Goal: Navigation & Orientation: Understand site structure

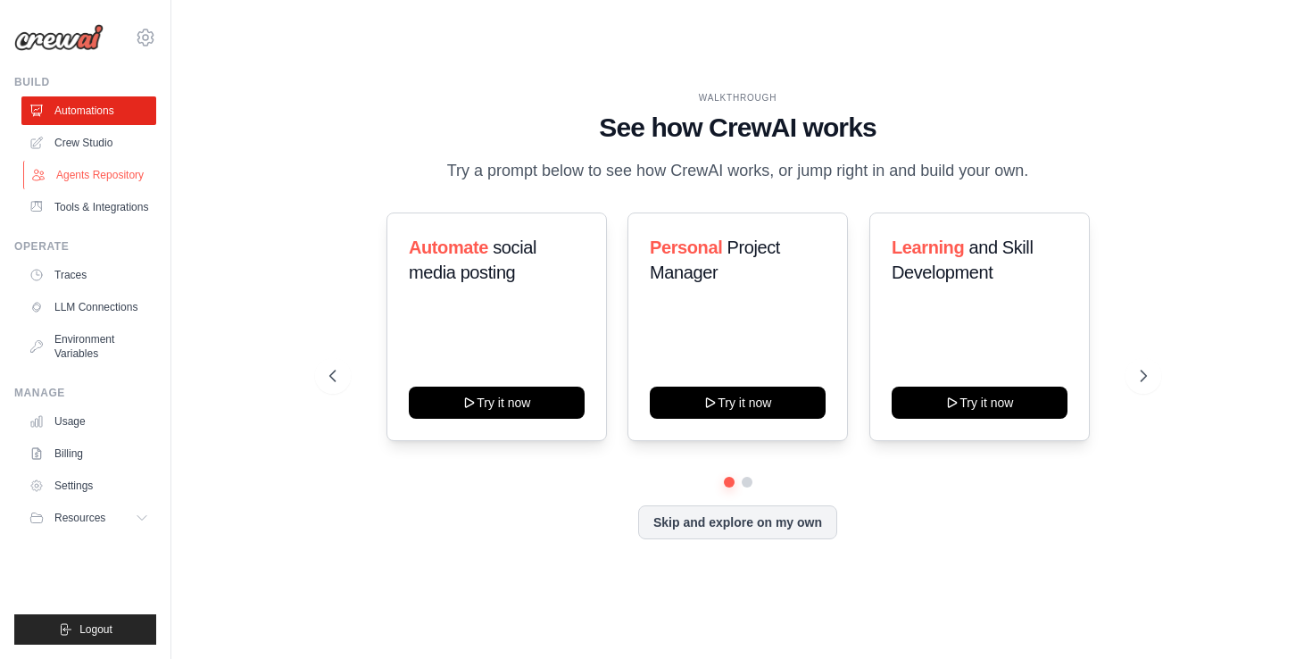
click at [106, 182] on link "Agents Repository" at bounding box center [90, 175] width 135 height 29
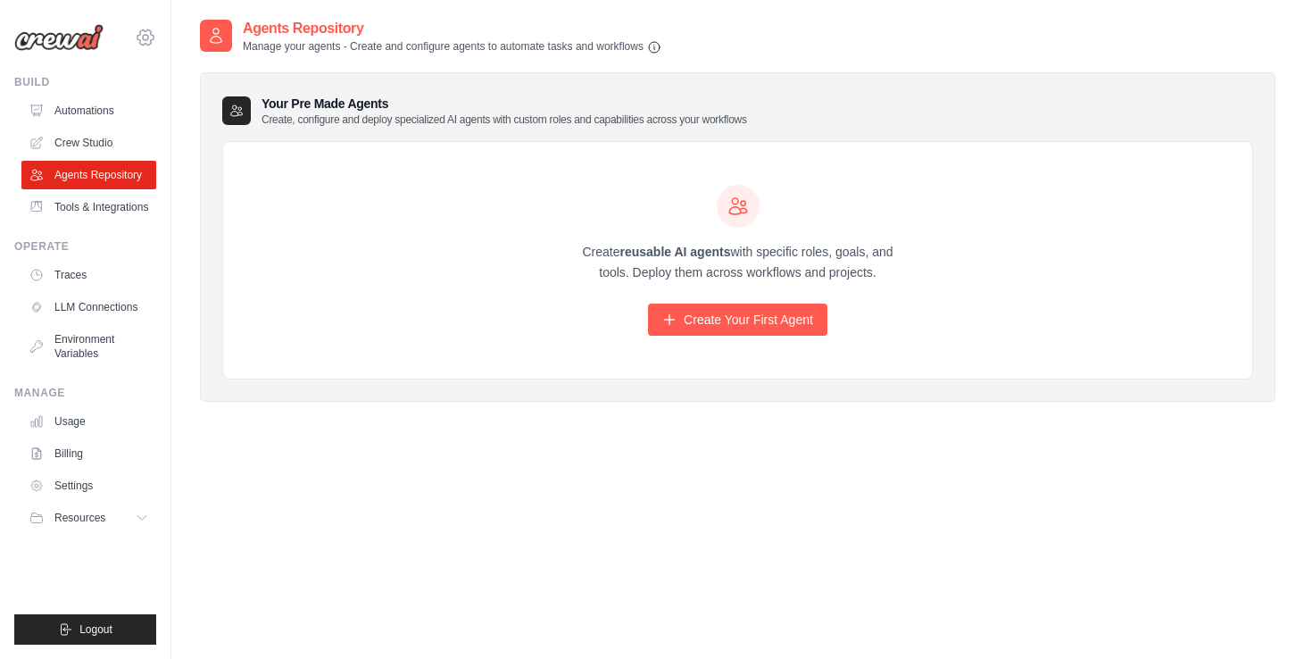
click at [140, 31] on icon at bounding box center [145, 36] width 16 height 15
click at [189, 105] on span "Settings" at bounding box center [221, 111] width 141 height 18
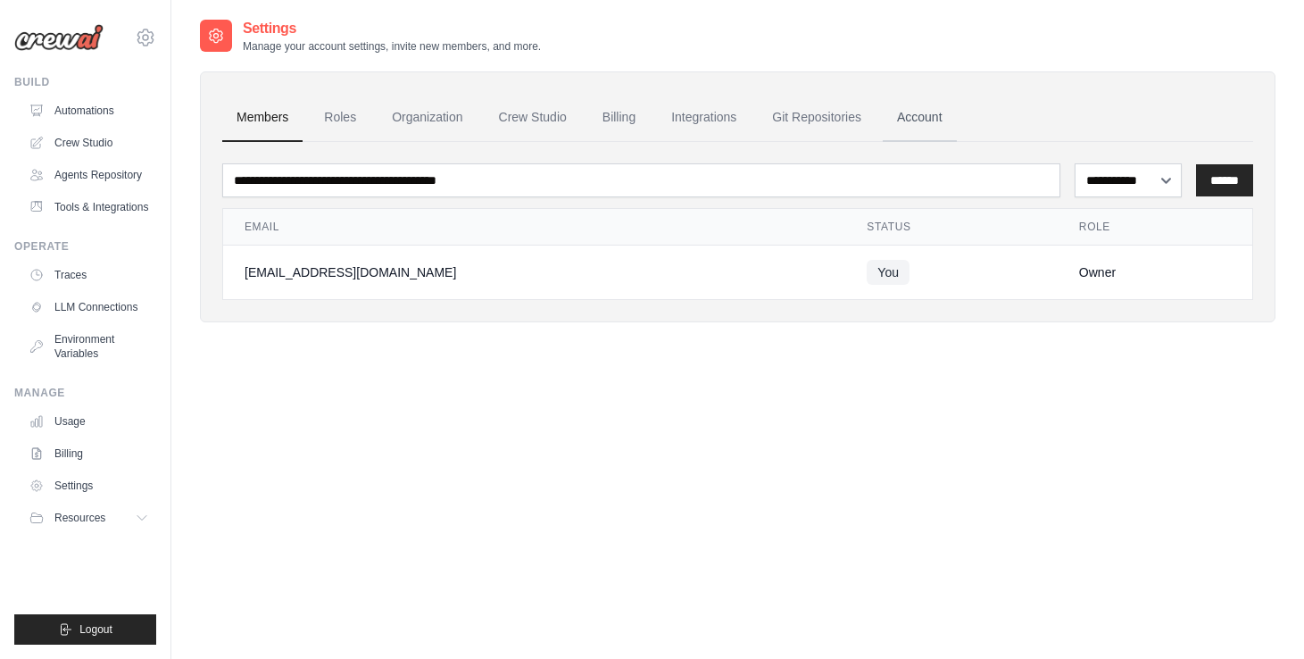
click at [925, 112] on link "Account" at bounding box center [920, 118] width 74 height 48
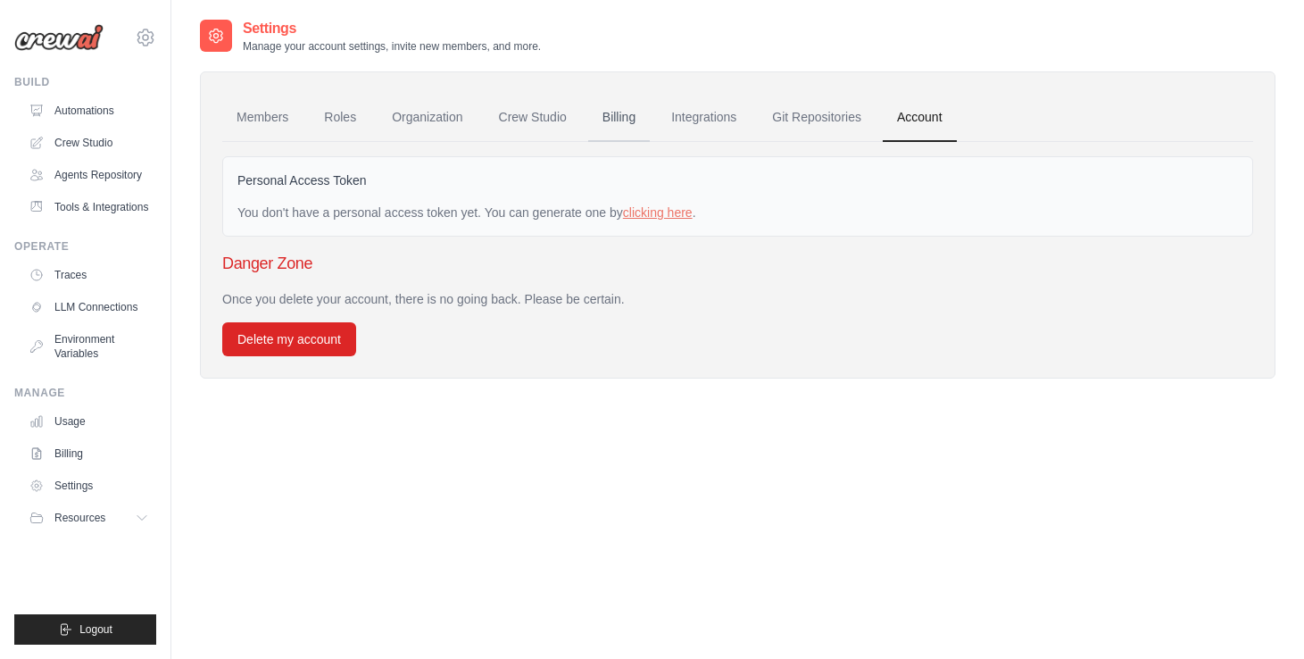
click at [629, 118] on link "Billing" at bounding box center [619, 118] width 62 height 48
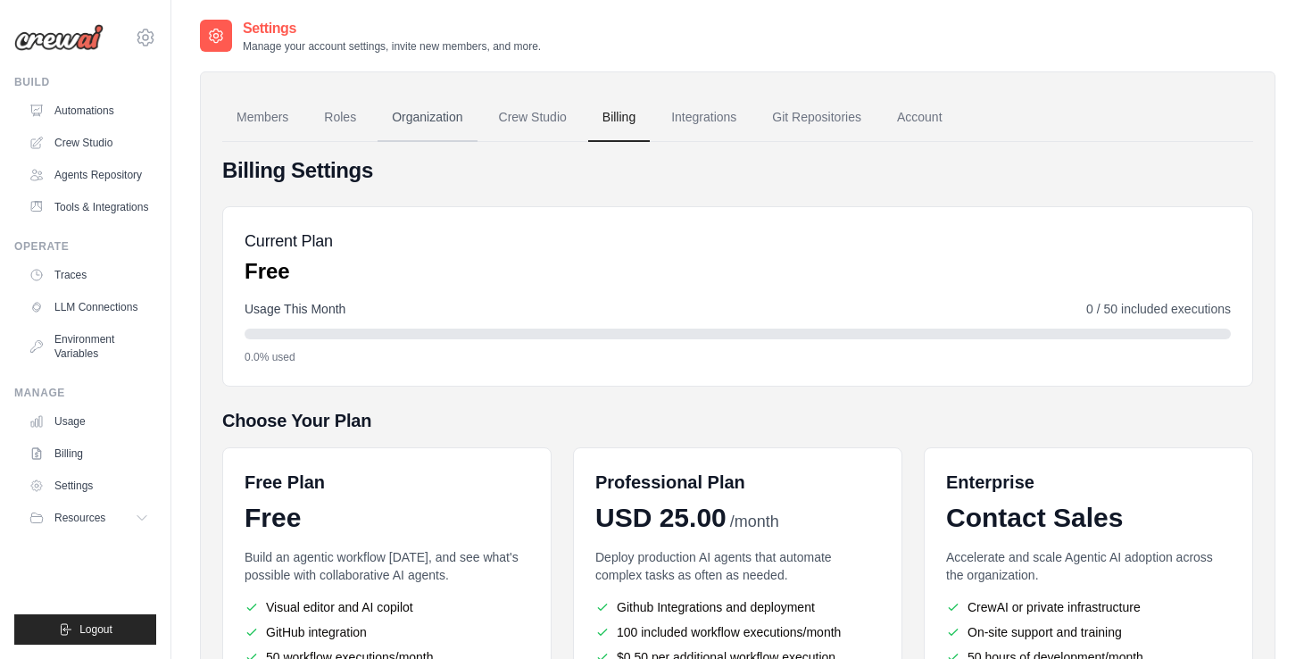
click at [430, 123] on link "Organization" at bounding box center [427, 118] width 99 height 48
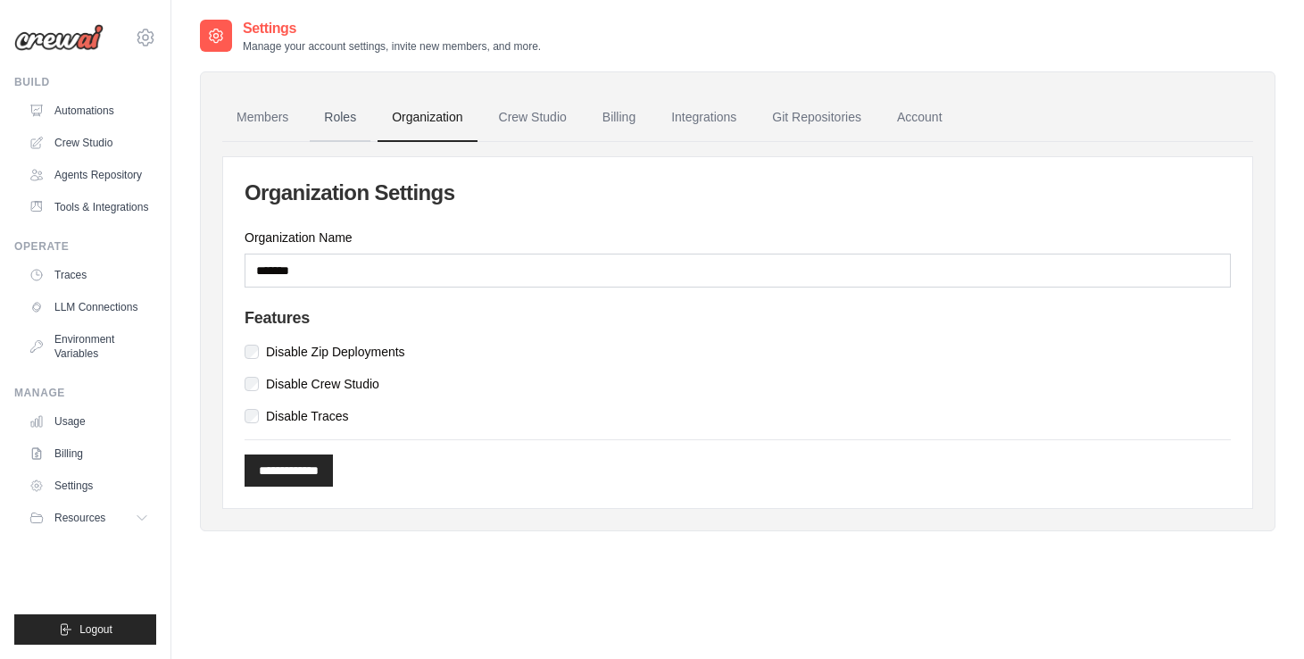
click at [341, 121] on link "Roles" at bounding box center [340, 118] width 61 height 48
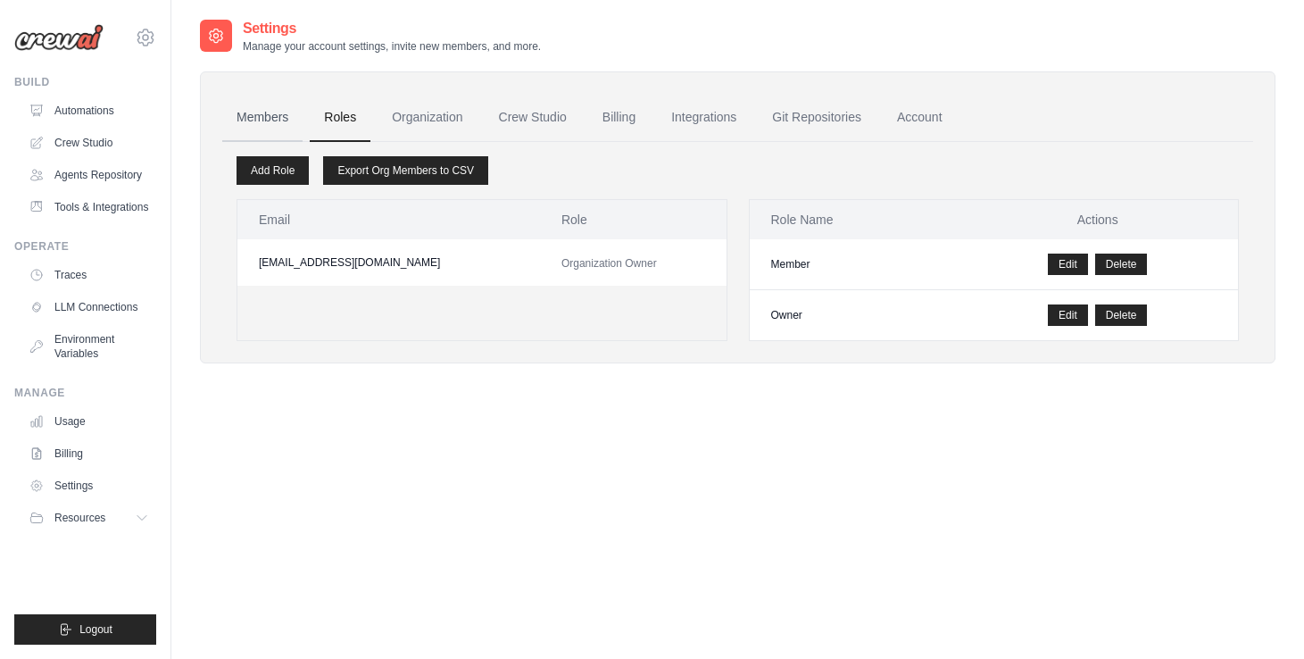
click at [258, 119] on link "Members" at bounding box center [262, 118] width 80 height 48
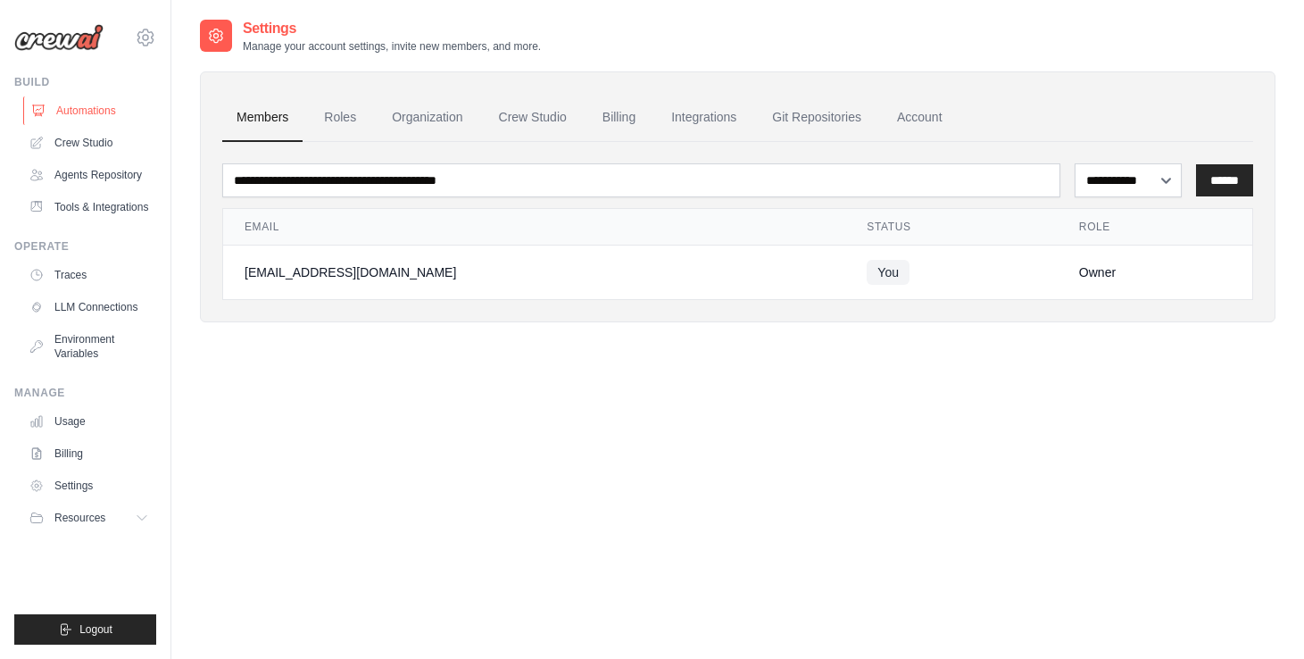
click at [89, 115] on link "Automations" at bounding box center [90, 110] width 135 height 29
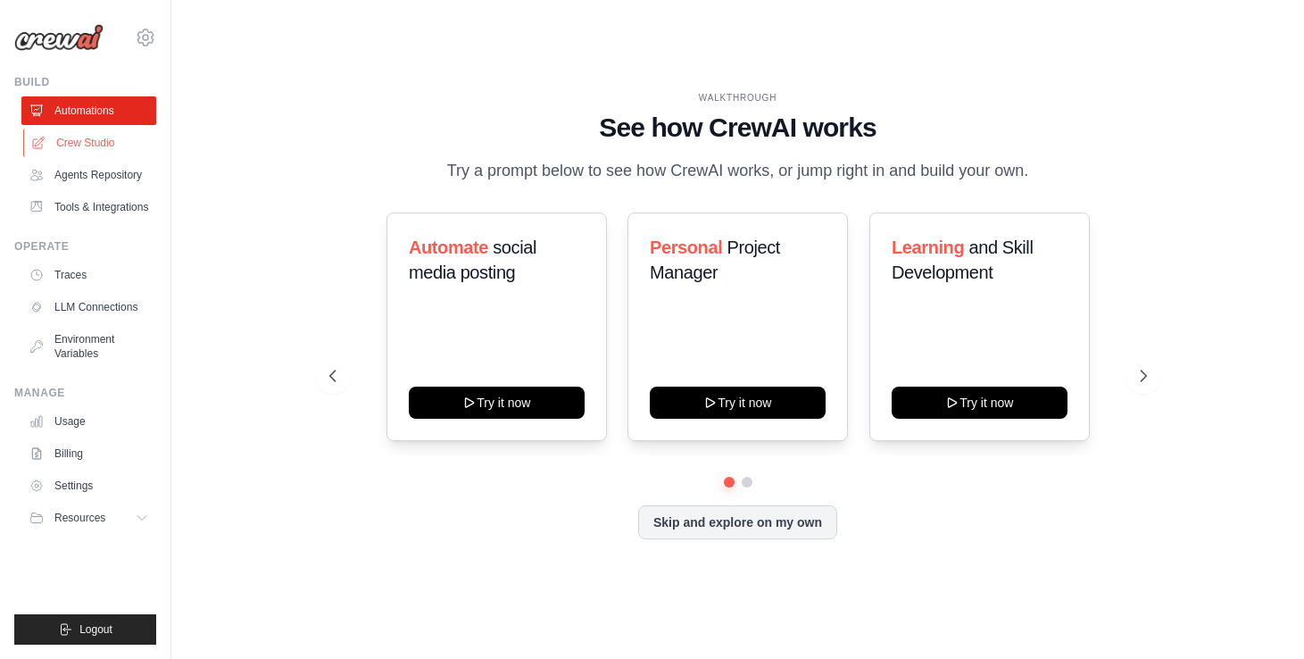
click at [105, 139] on link "Crew Studio" at bounding box center [90, 143] width 135 height 29
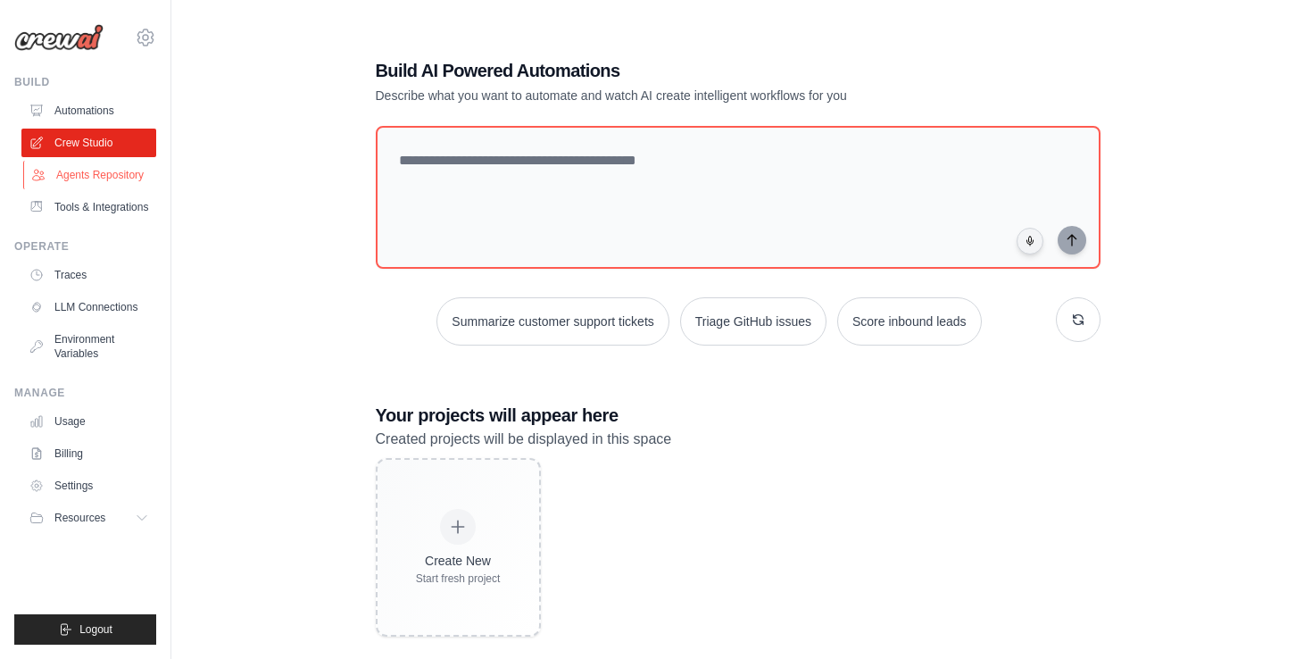
click at [79, 170] on link "Agents Repository" at bounding box center [90, 175] width 135 height 29
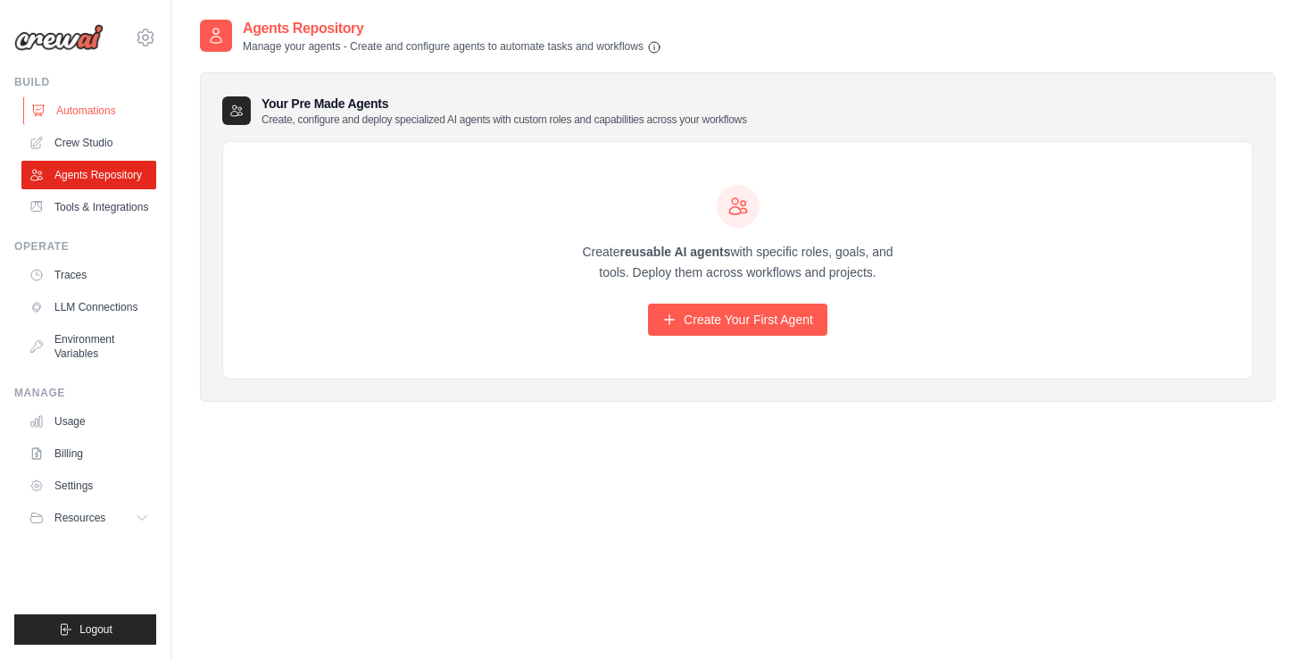
click at [86, 111] on link "Automations" at bounding box center [90, 110] width 135 height 29
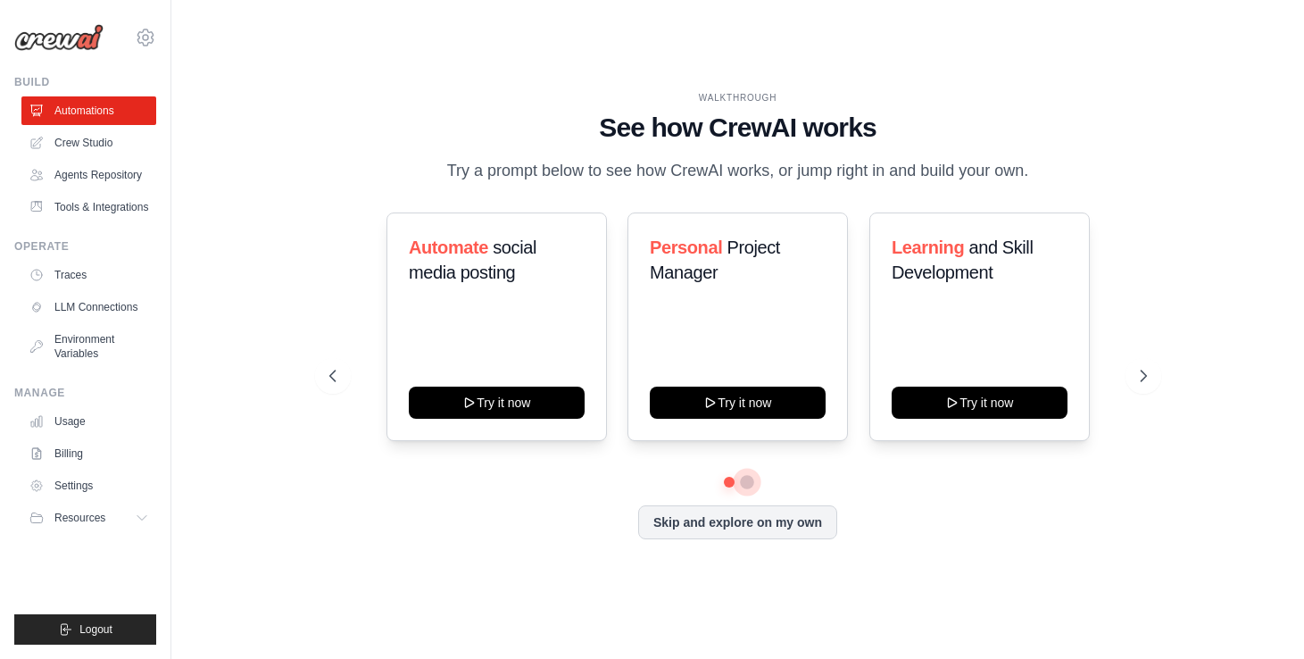
click at [747, 481] on button at bounding box center [747, 482] width 14 height 14
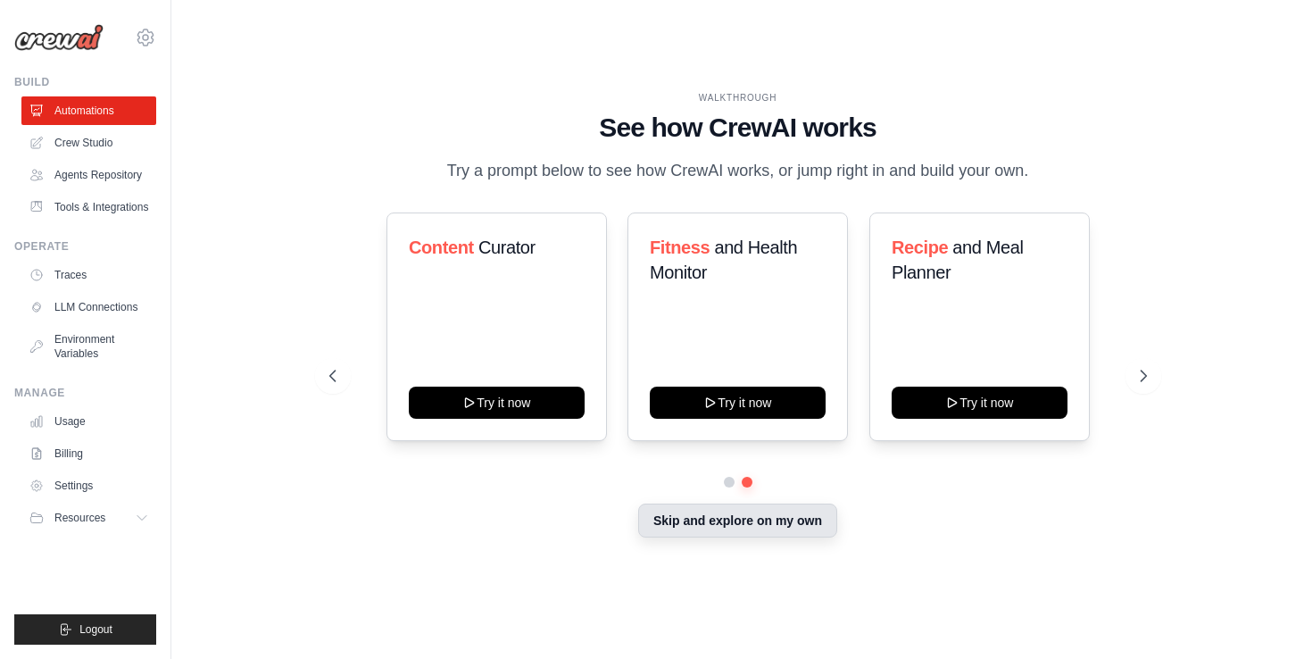
click at [739, 520] on button "Skip and explore on my own" at bounding box center [737, 520] width 199 height 34
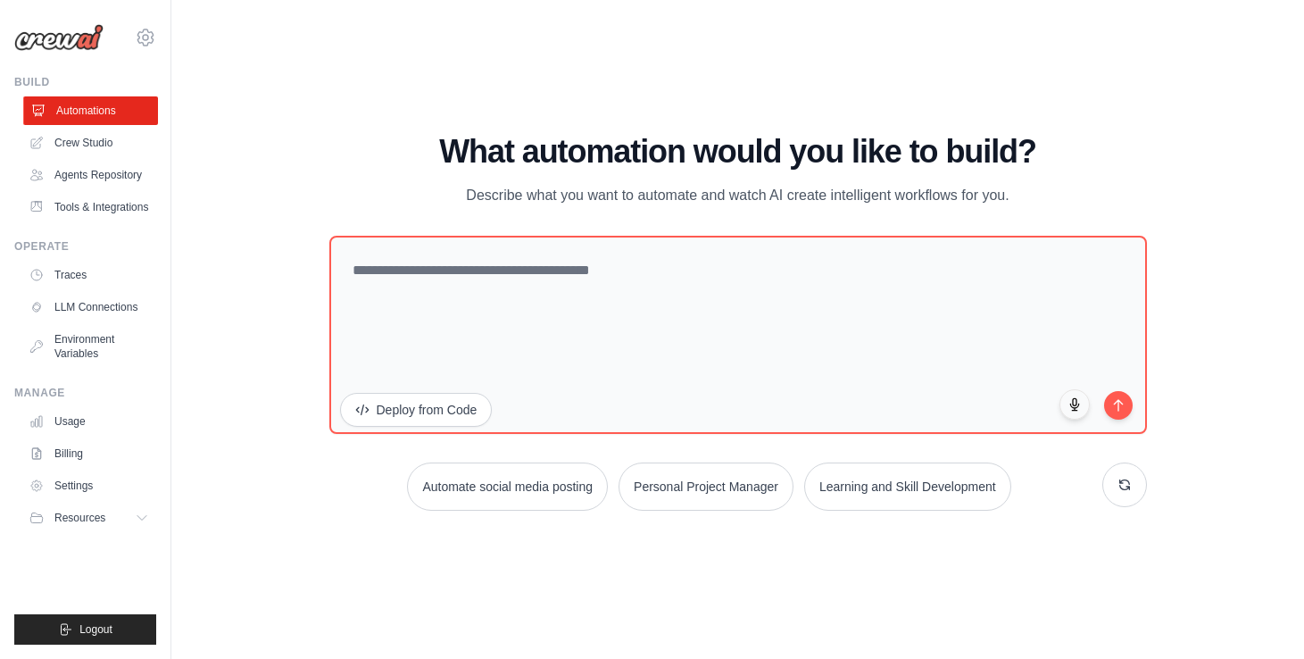
click at [81, 106] on link "Automations" at bounding box center [90, 110] width 135 height 29
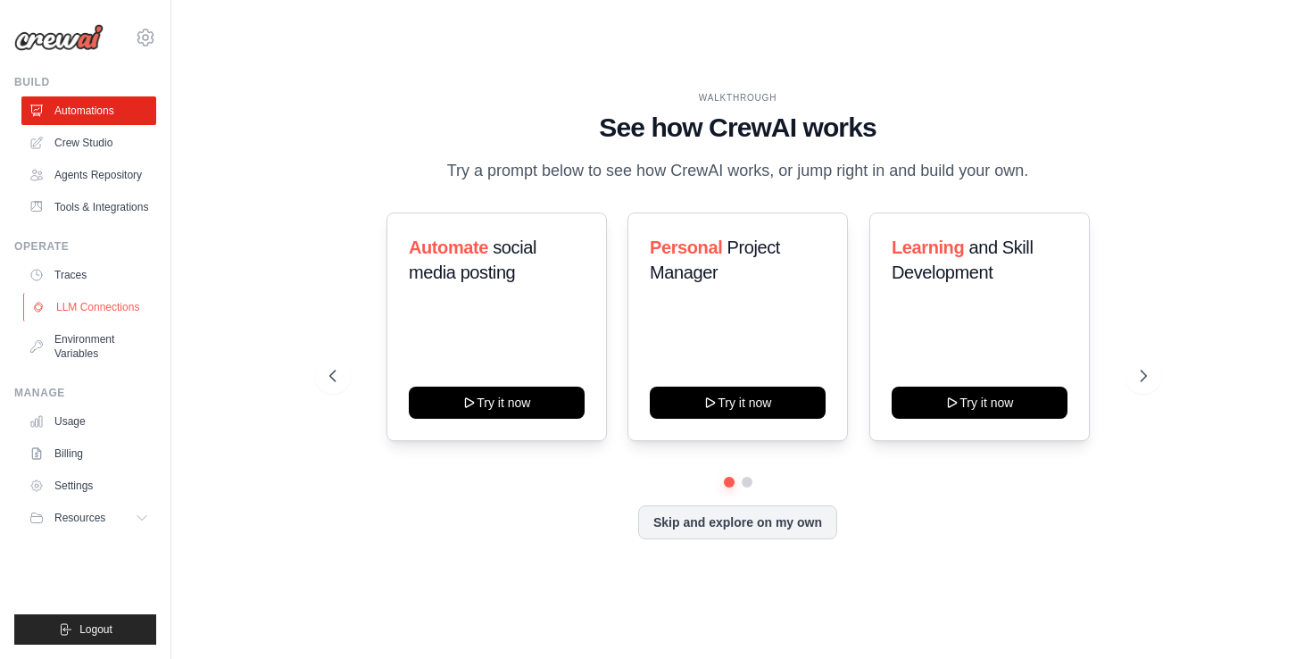
click at [123, 303] on link "LLM Connections" at bounding box center [90, 307] width 135 height 29
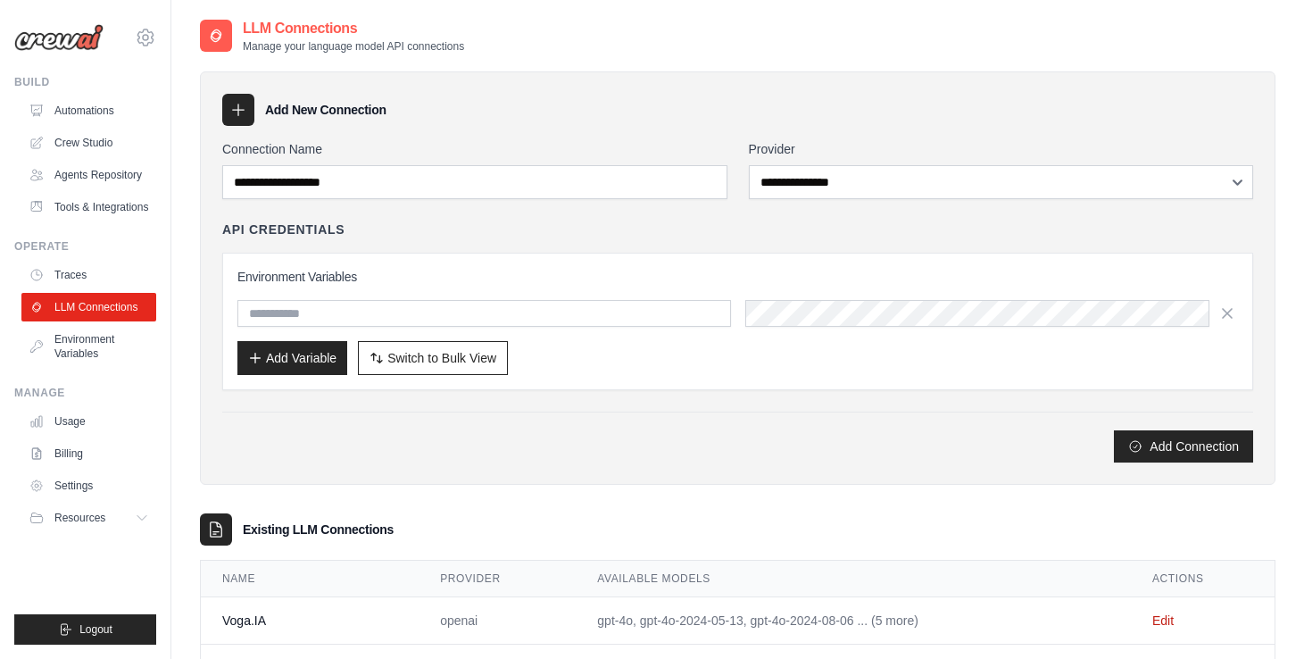
scroll to position [79, 0]
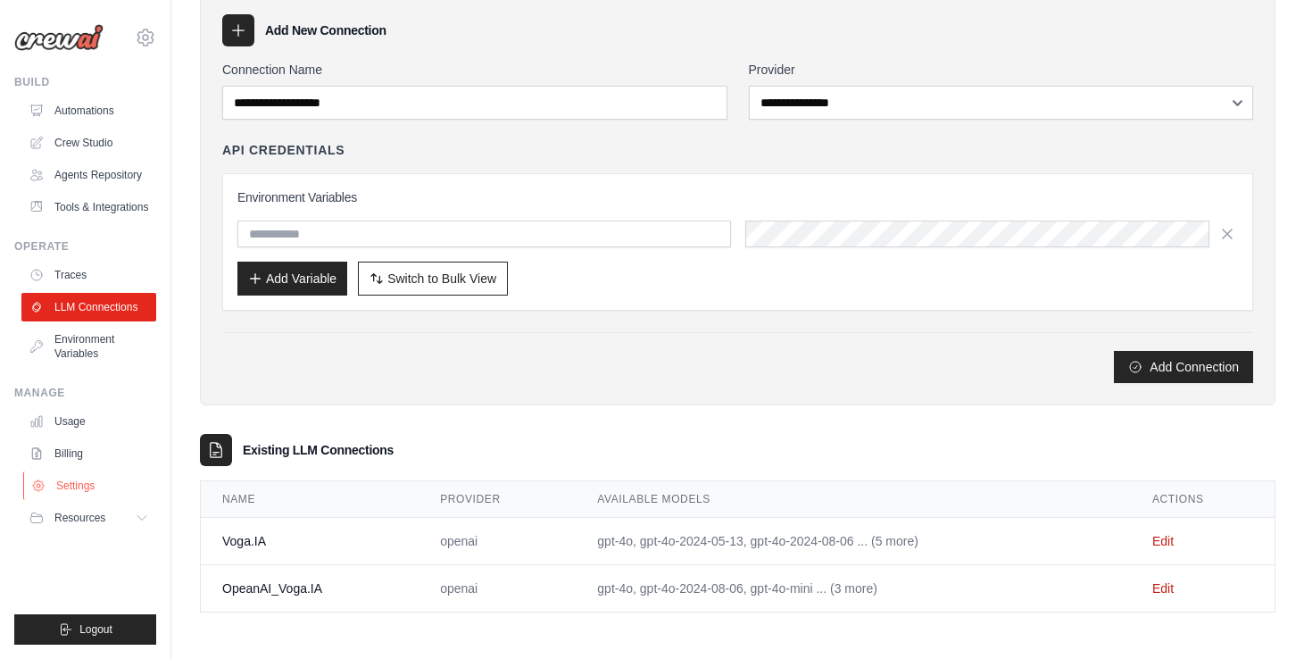
click at [87, 488] on link "Settings" at bounding box center [90, 485] width 135 height 29
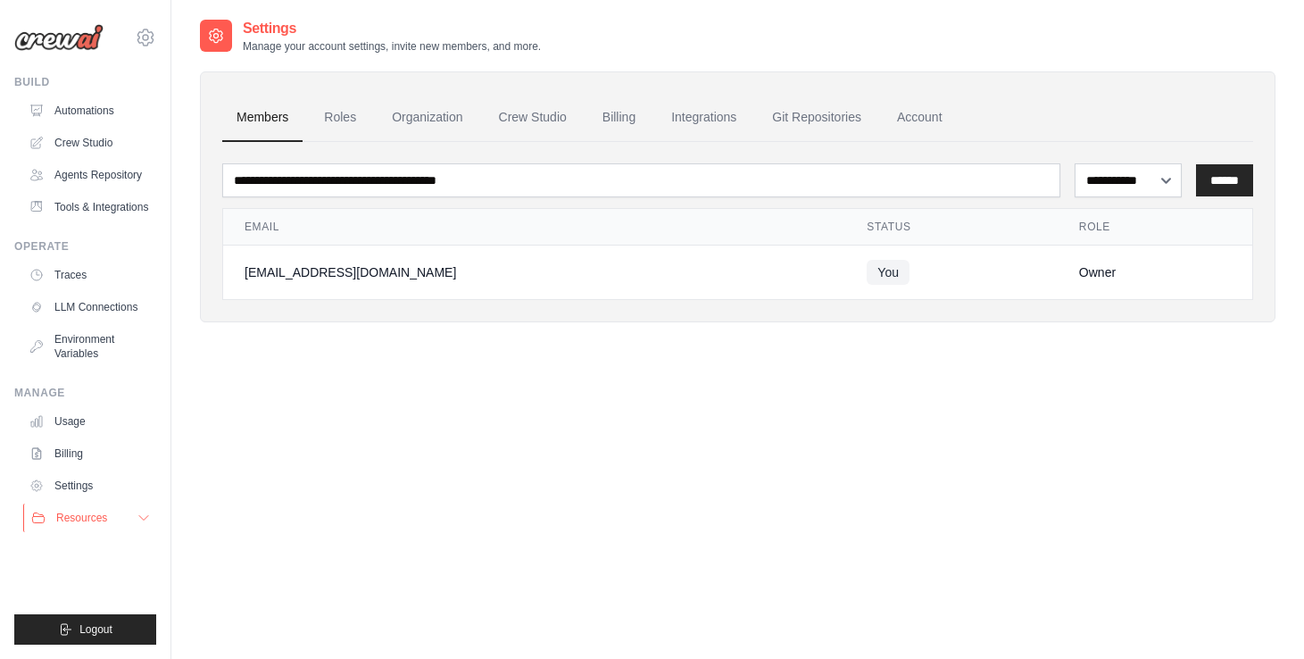
click at [111, 522] on button "Resources" at bounding box center [90, 517] width 135 height 29
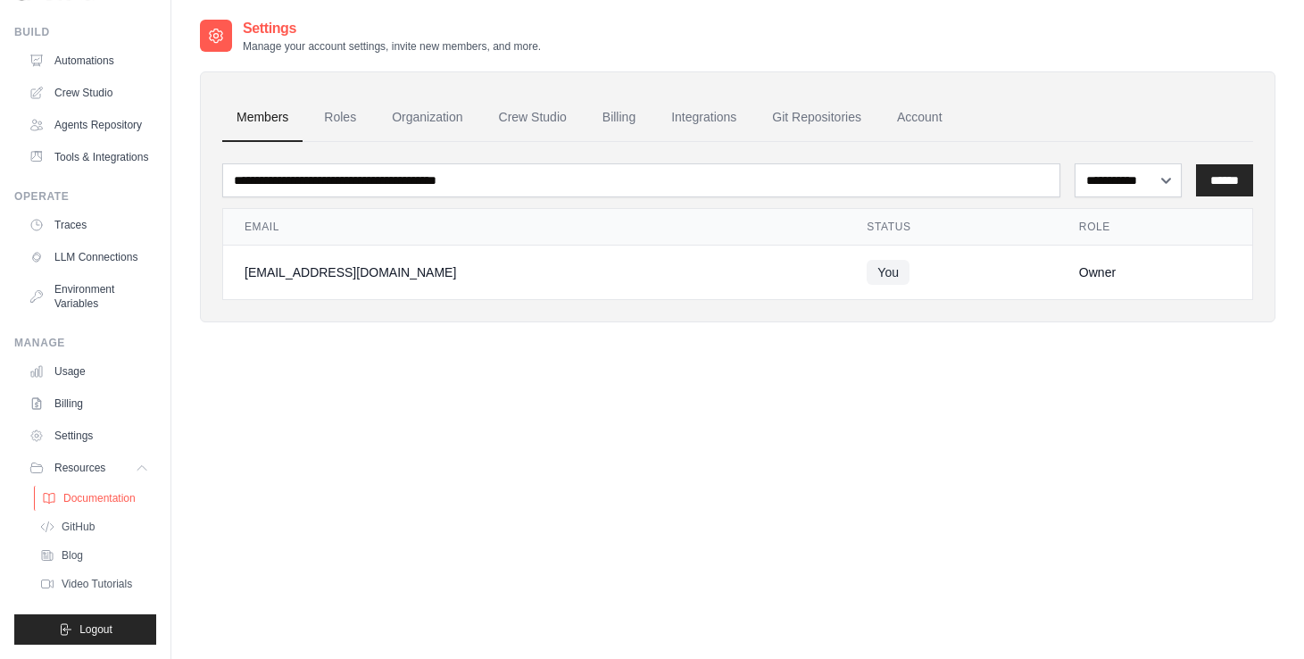
click at [103, 493] on span "Documentation" at bounding box center [99, 498] width 72 height 14
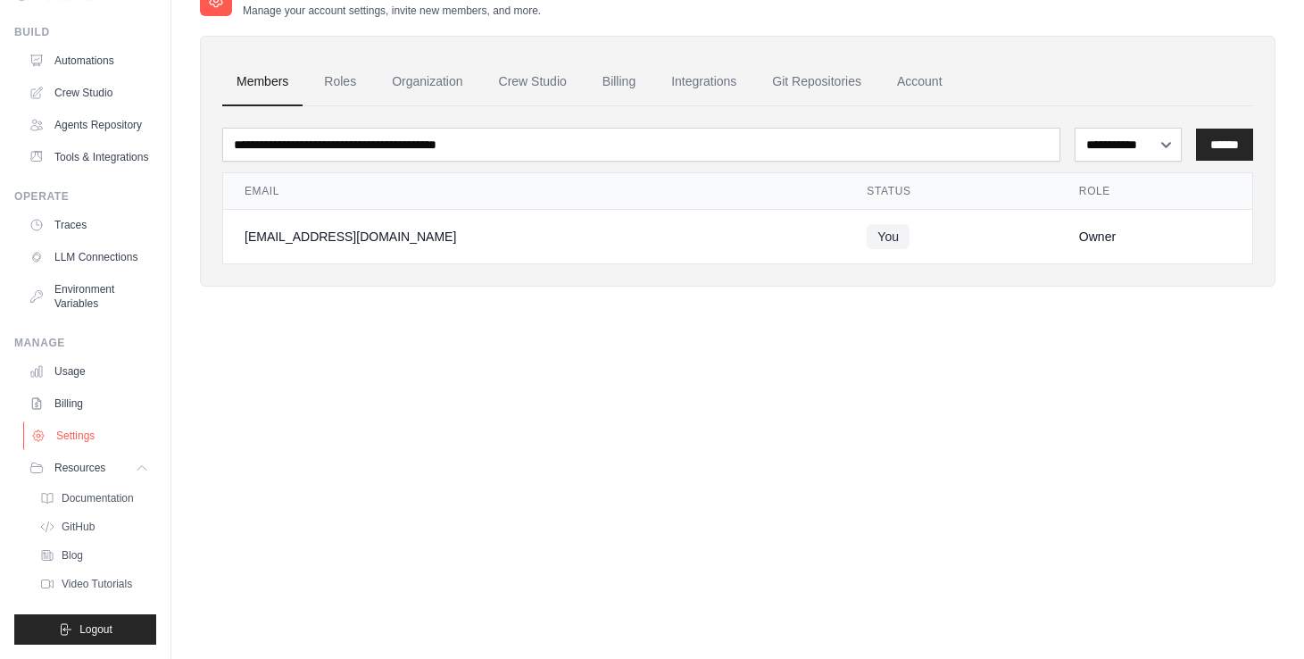
click at [83, 437] on link "Settings" at bounding box center [90, 435] width 135 height 29
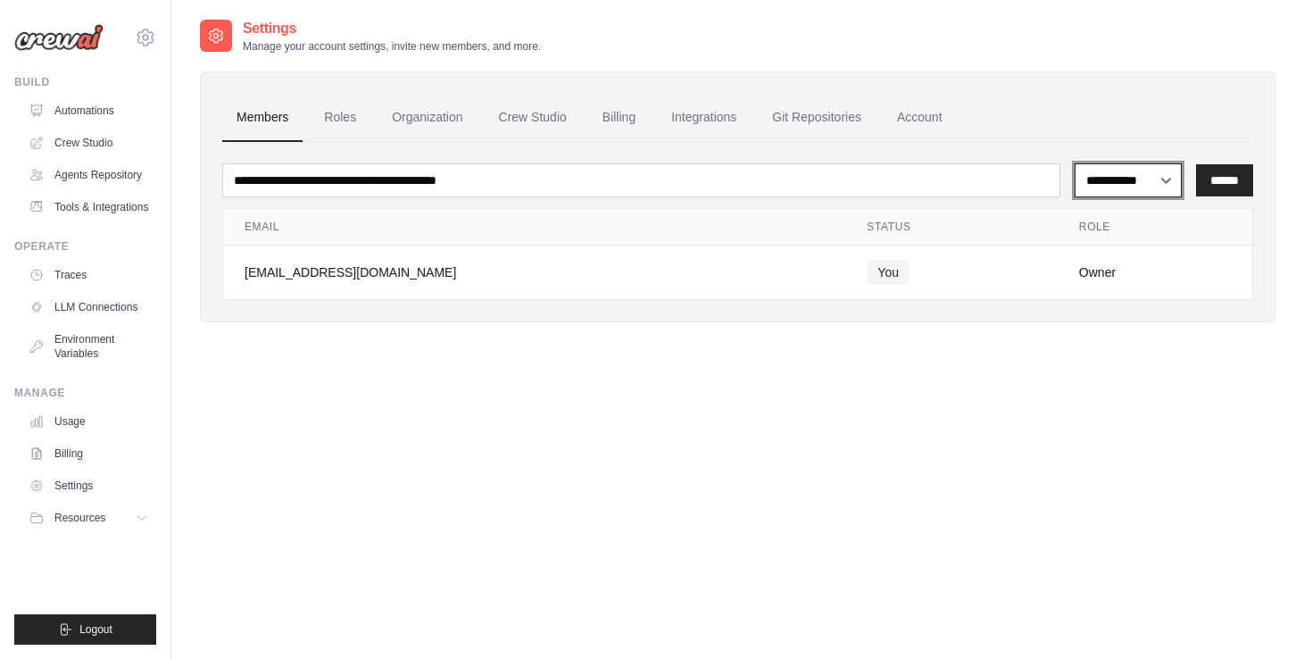
click at [1139, 179] on select "**********" at bounding box center [1129, 180] width 108 height 34
click at [429, 108] on link "Organization" at bounding box center [427, 118] width 99 height 48
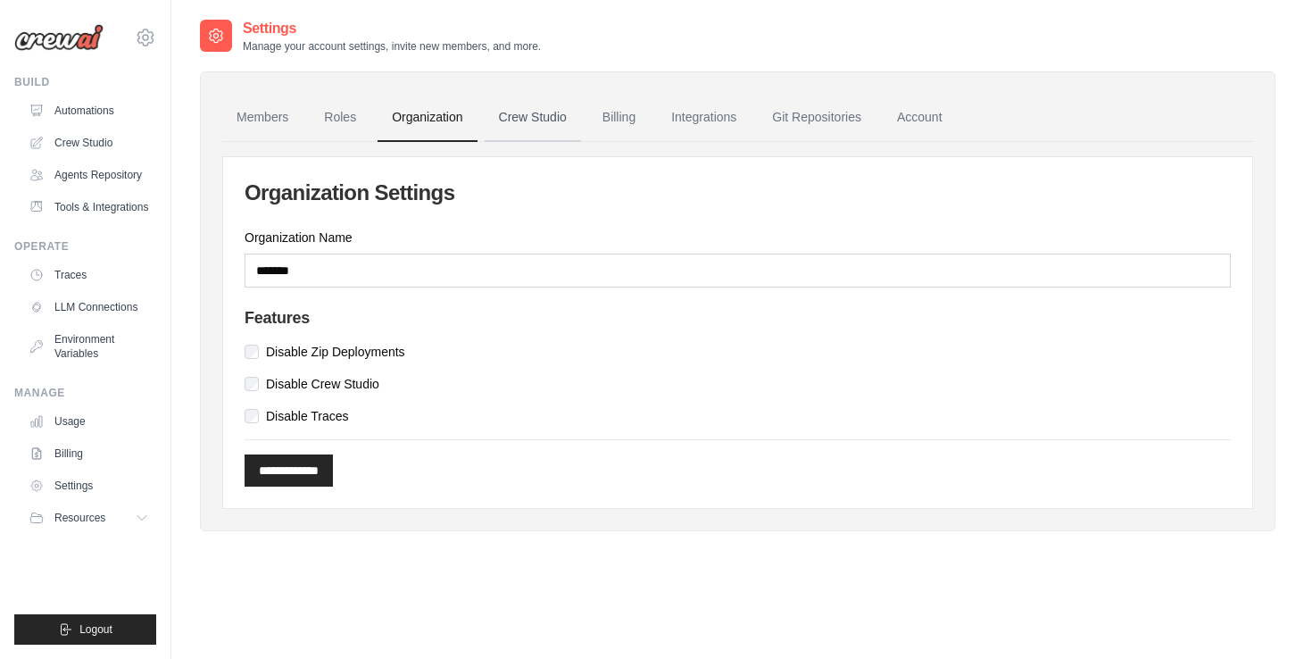
click at [513, 120] on link "Crew Studio" at bounding box center [533, 118] width 96 height 48
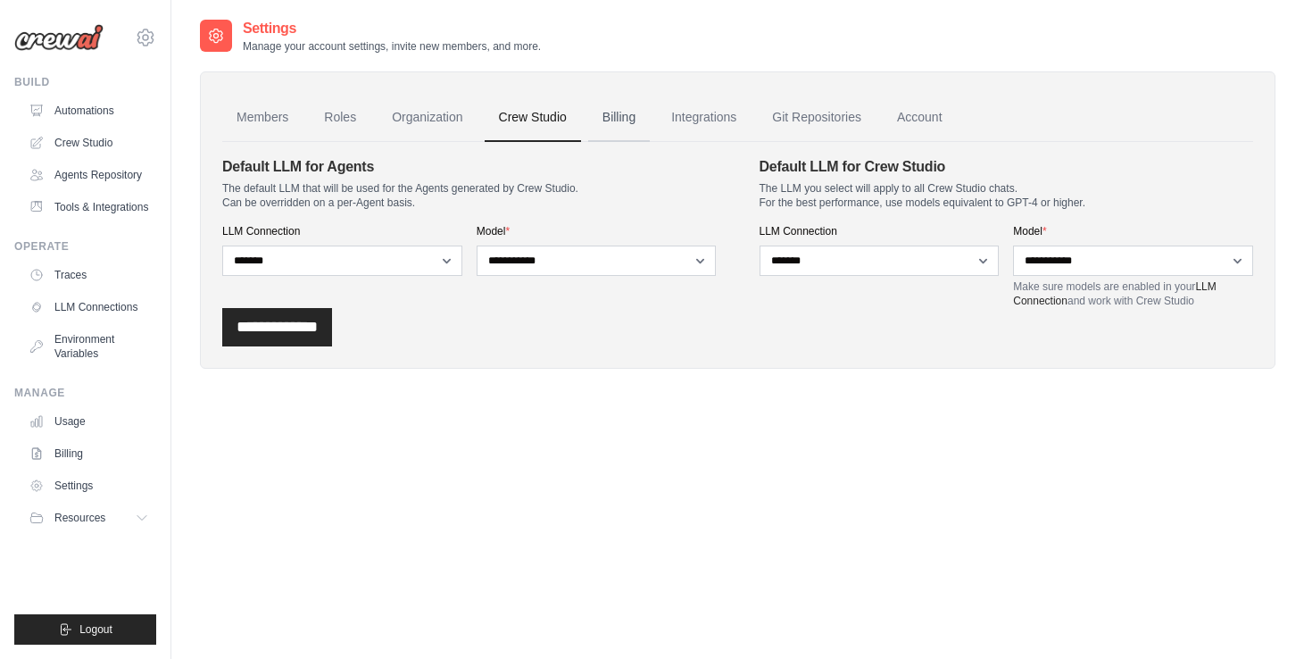
click at [614, 113] on link "Billing" at bounding box center [619, 118] width 62 height 48
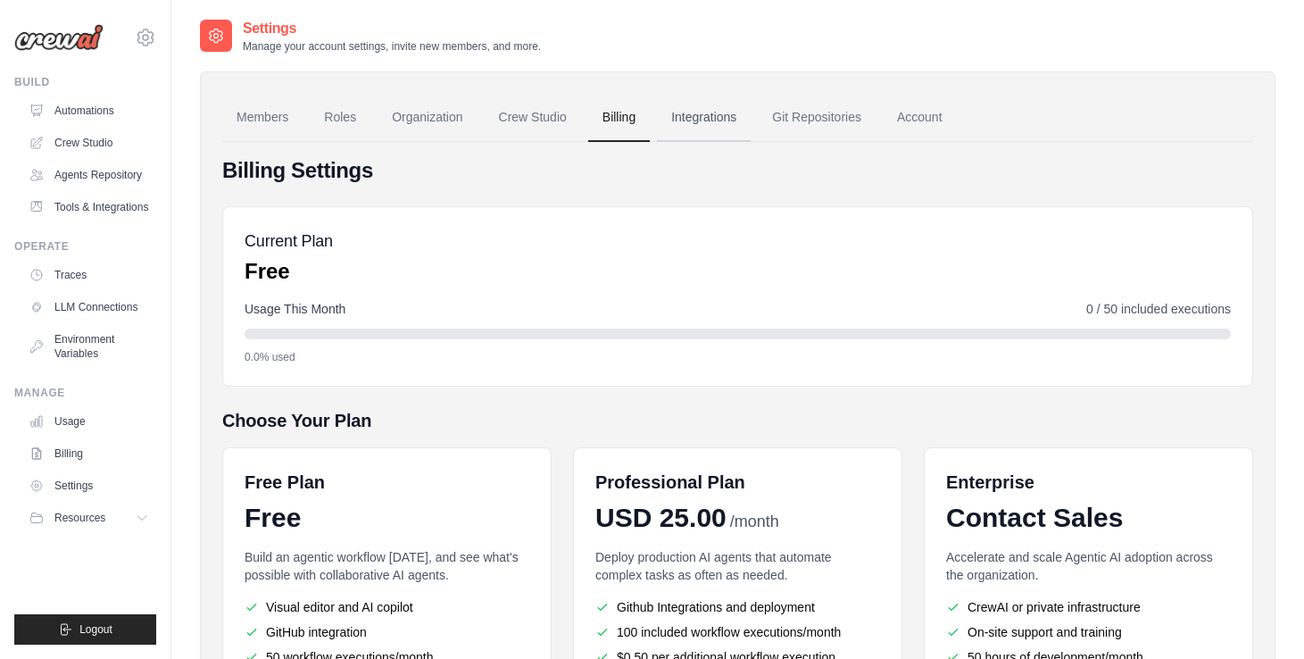
click at [708, 125] on link "Integrations" at bounding box center [704, 118] width 94 height 48
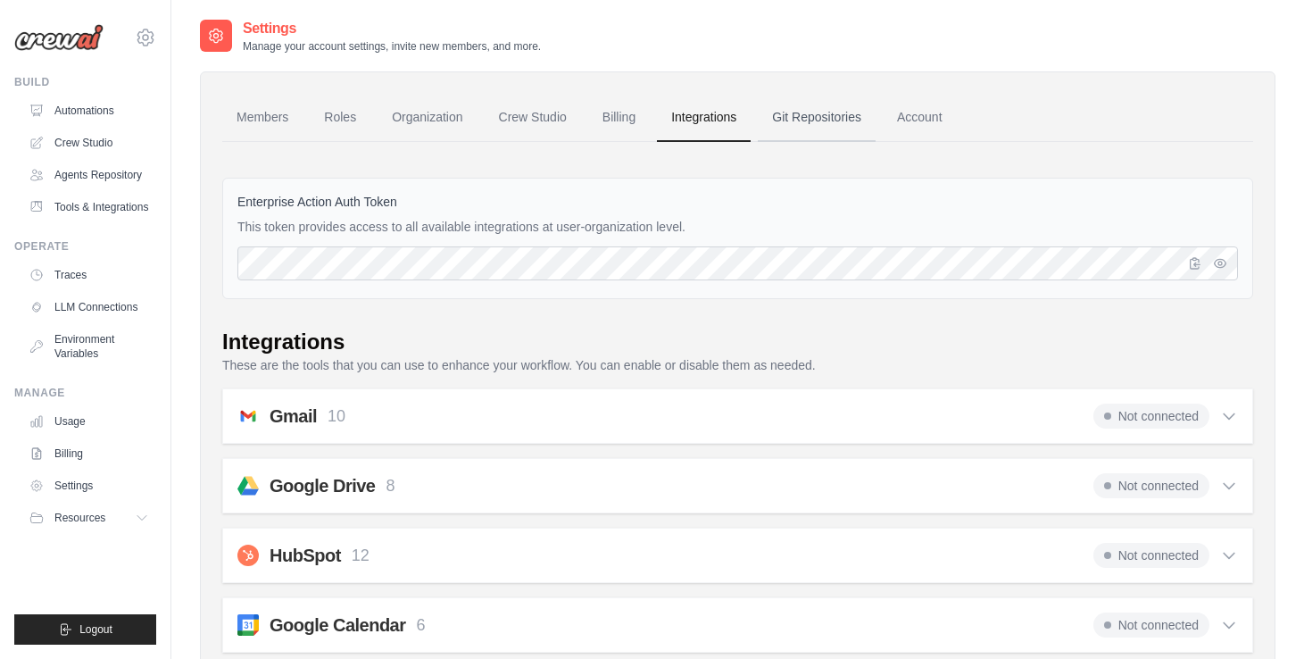
click at [817, 117] on link "Git Repositories" at bounding box center [817, 118] width 118 height 48
click at [903, 117] on link "Account" at bounding box center [920, 118] width 74 height 48
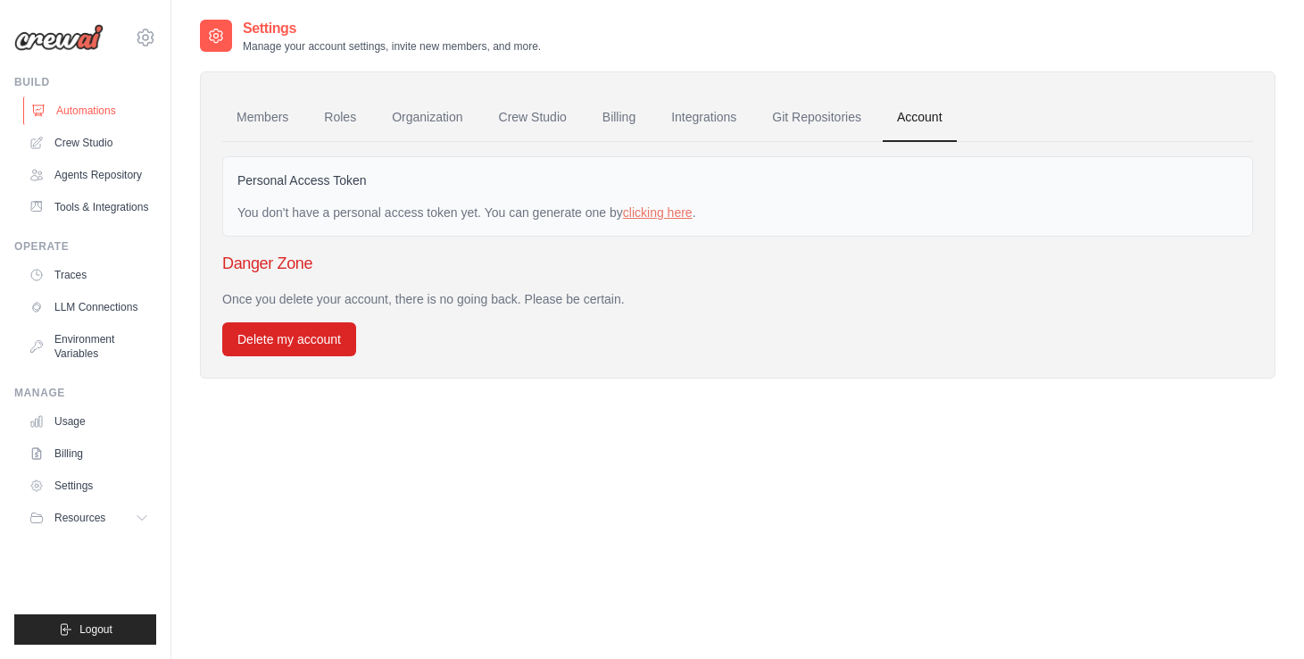
click at [79, 115] on link "Automations" at bounding box center [90, 110] width 135 height 29
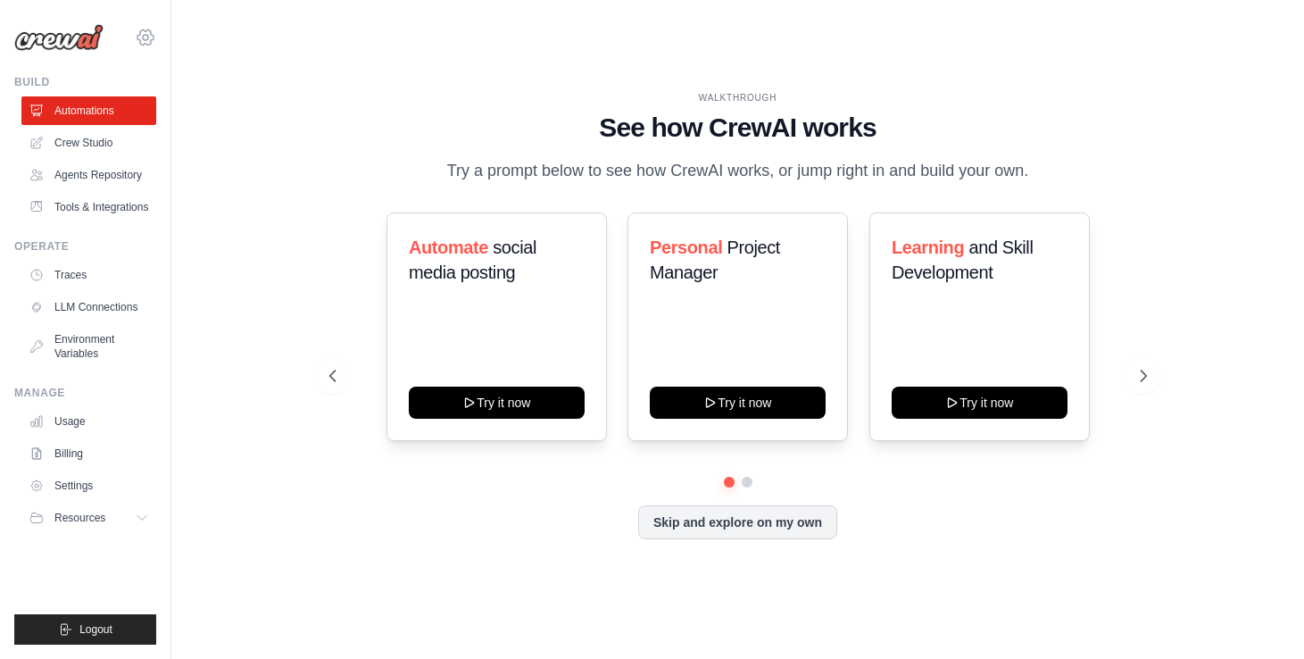
click at [145, 35] on icon at bounding box center [145, 37] width 5 height 5
click at [186, 117] on span "Settings" at bounding box center [221, 111] width 141 height 18
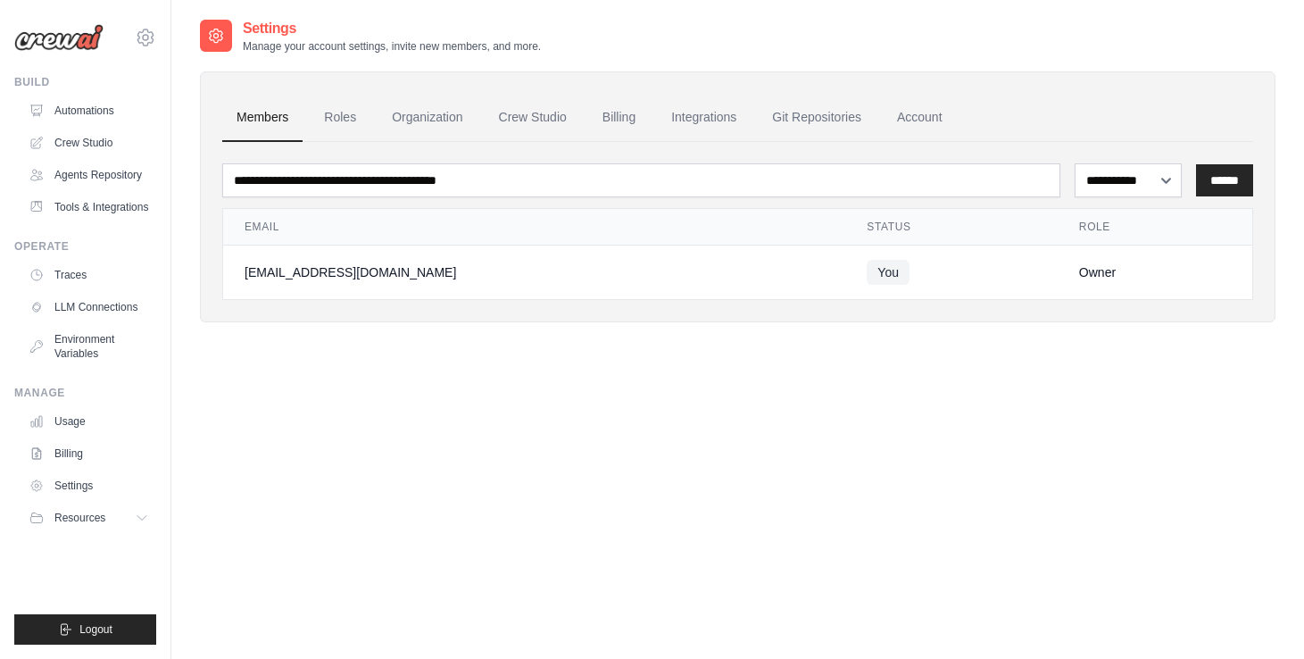
click at [488, 279] on div "[EMAIL_ADDRESS][DOMAIN_NAME]" at bounding box center [534, 272] width 579 height 18
click at [88, 112] on link "Automations" at bounding box center [90, 110] width 135 height 29
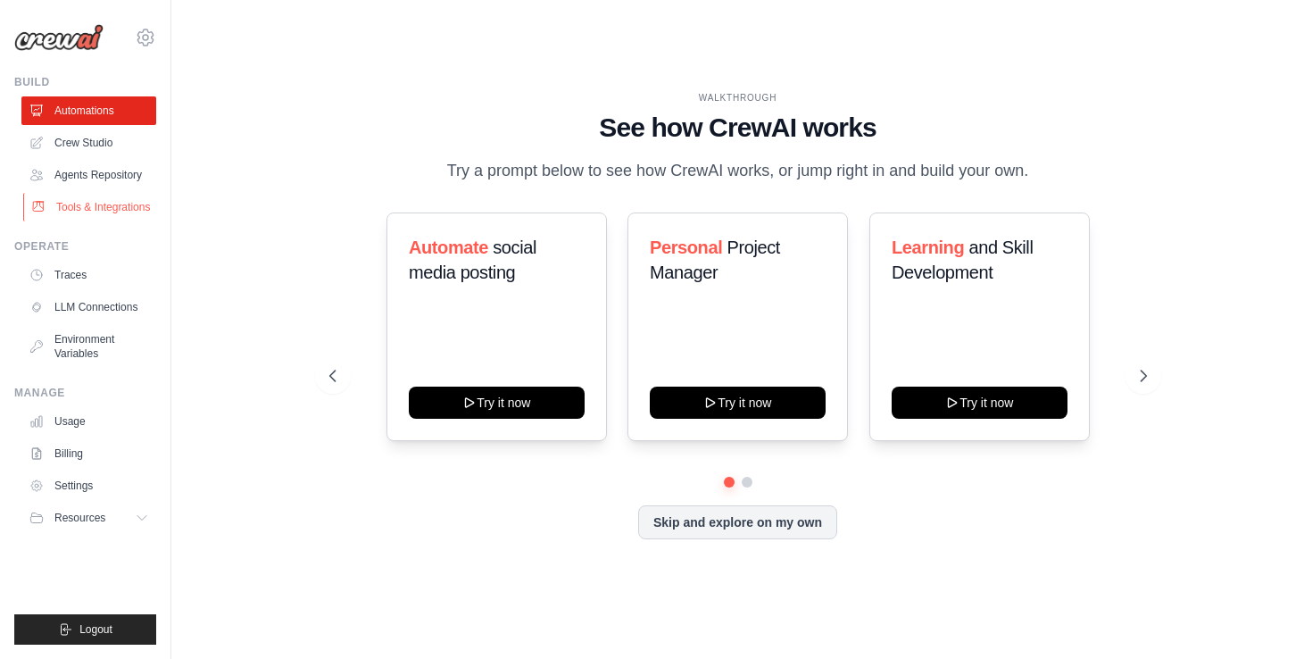
click at [109, 208] on link "Tools & Integrations" at bounding box center [90, 207] width 135 height 29
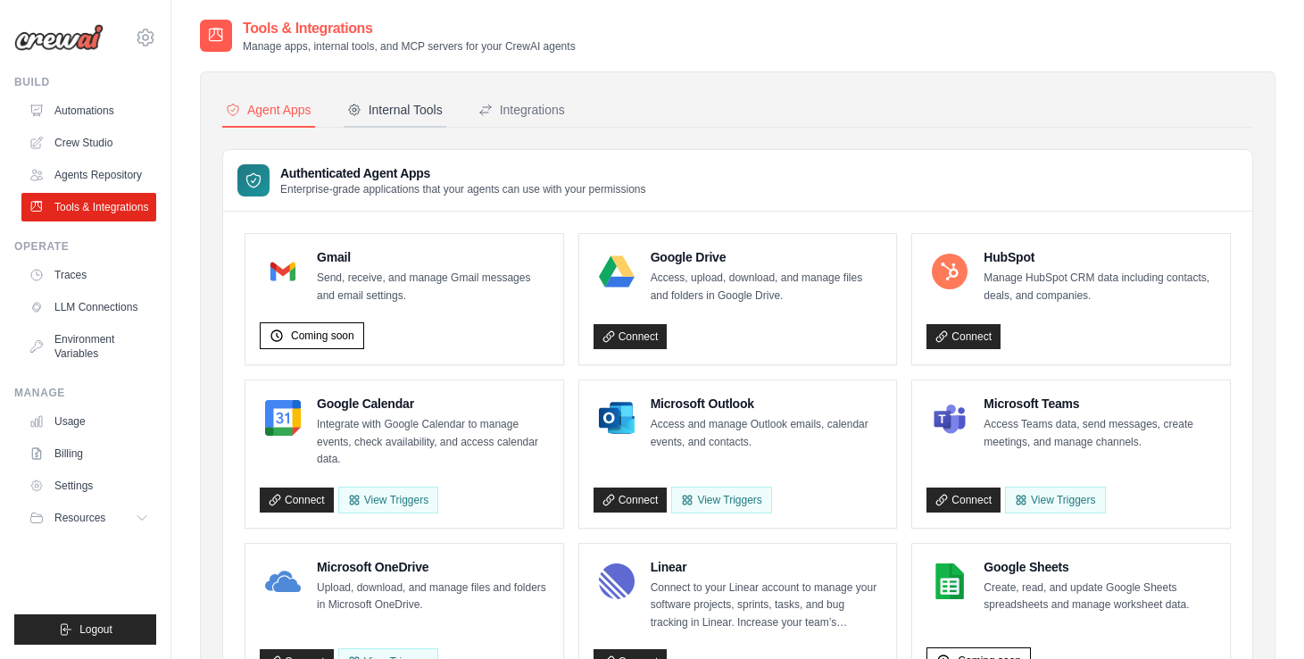
click at [403, 116] on div "Internal Tools" at bounding box center [395, 110] width 96 height 18
